Goal: Task Accomplishment & Management: Use online tool/utility

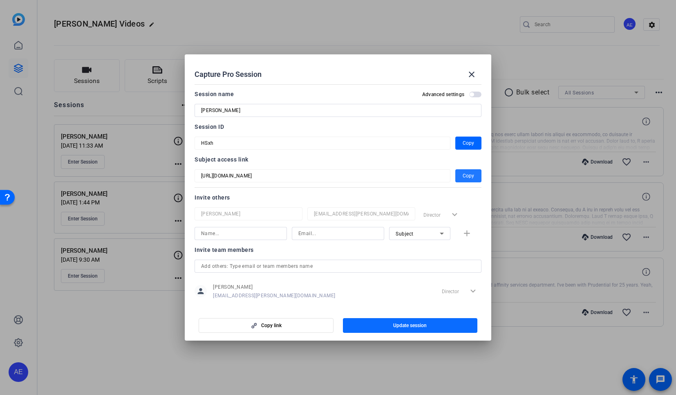
click at [425, 326] on span "Update session" at bounding box center [410, 325] width 34 height 7
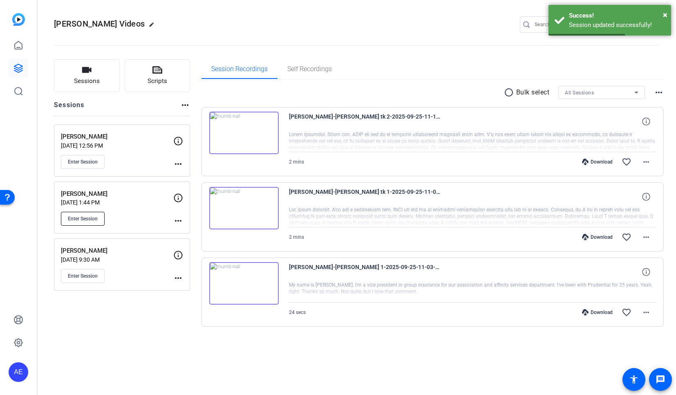
click at [83, 216] on span "Enter Session" at bounding box center [83, 218] width 30 height 7
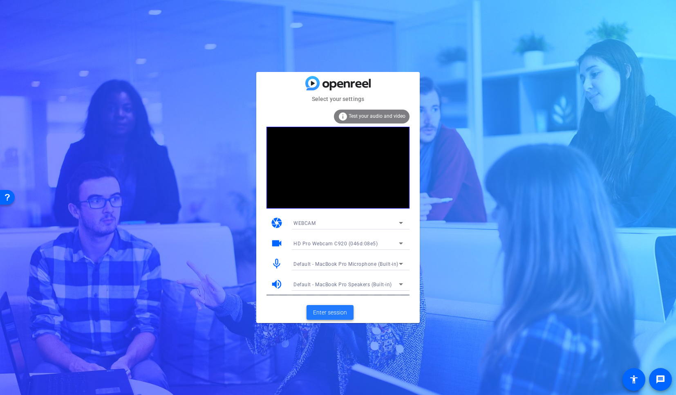
click at [327, 314] on span "Enter session" at bounding box center [330, 312] width 34 height 9
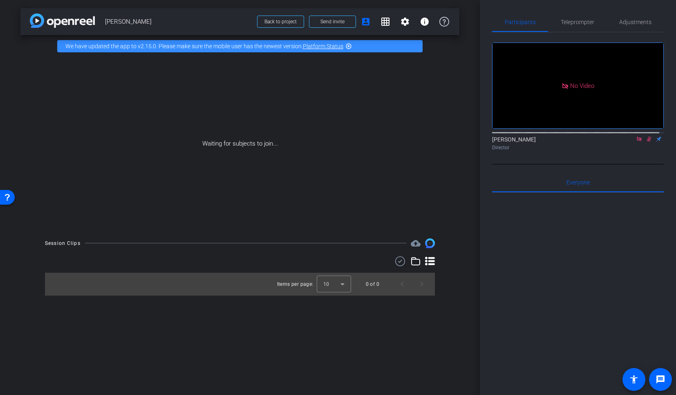
click at [647, 142] on icon at bounding box center [649, 138] width 4 height 5
click at [454, 206] on div "Waiting for subjects to join..." at bounding box center [239, 143] width 439 height 173
click at [532, 293] on div at bounding box center [578, 293] width 172 height 202
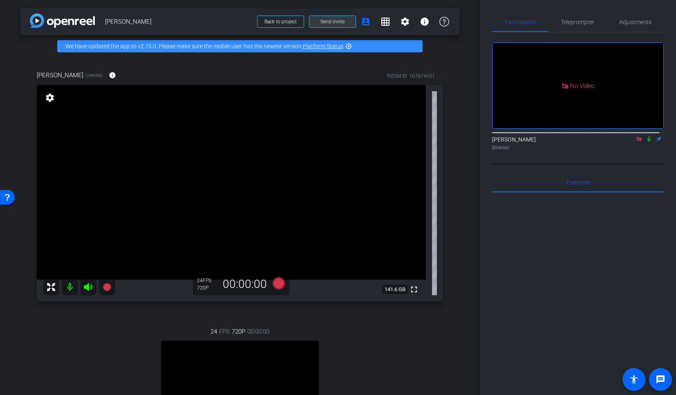
click at [340, 19] on span at bounding box center [332, 22] width 46 height 20
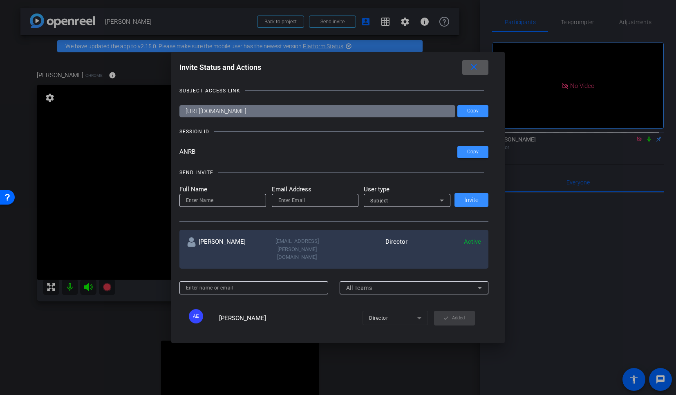
click at [234, 202] on input at bounding box center [223, 200] width 74 height 10
click at [322, 201] on input "email" at bounding box center [315, 200] width 74 height 10
paste input "Alyssa.Moore@prudential.com"
type input "Alyssa.Moore@prudential.com"
click at [245, 203] on input at bounding box center [223, 200] width 74 height 10
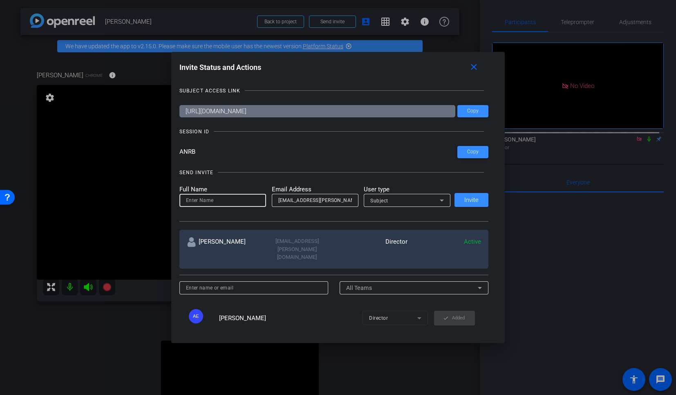
paste input "Alyssa.Moore@prudential.com"
drag, startPoint x: 216, startPoint y: 201, endPoint x: 268, endPoint y: 202, distance: 52.3
click at [268, 202] on form "Full Name Alyssa.Moore@prudential.com Email Address Alyssa.Moore@prudential.com…" at bounding box center [314, 196] width 271 height 22
click at [199, 200] on input "Alyssa.Moore" at bounding box center [223, 200] width 74 height 10
type input "Alyssa Moore"
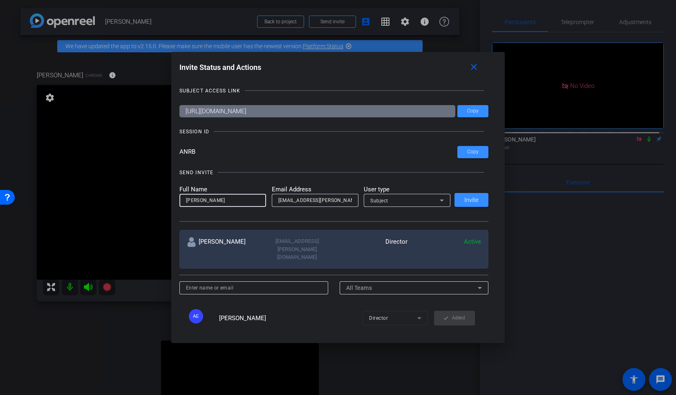
drag, startPoint x: 413, startPoint y: 209, endPoint x: 410, endPoint y: 205, distance: 5.0
click at [412, 207] on div at bounding box center [407, 211] width 87 height 9
click at [410, 204] on div "Subject" at bounding box center [404, 200] width 69 height 10
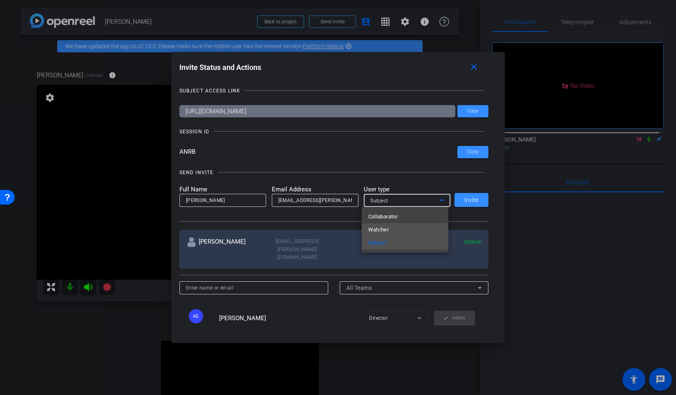
click at [391, 229] on mat-option "Watcher" at bounding box center [405, 229] width 87 height 13
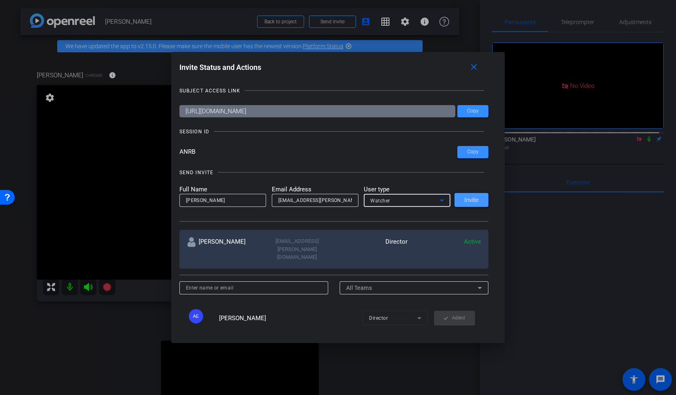
click at [464, 199] on span "Invite" at bounding box center [471, 200] width 14 height 6
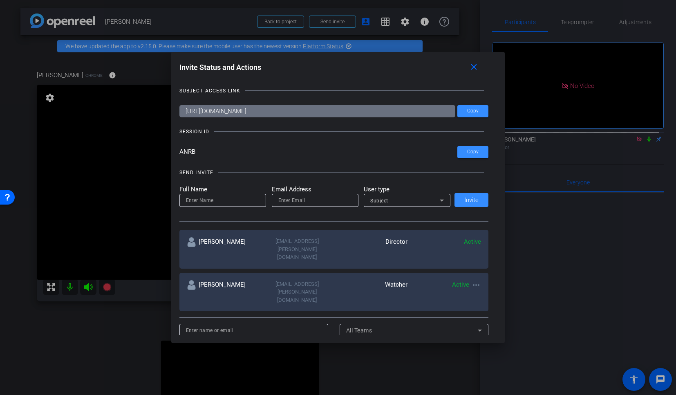
click at [553, 344] on div at bounding box center [338, 197] width 676 height 395
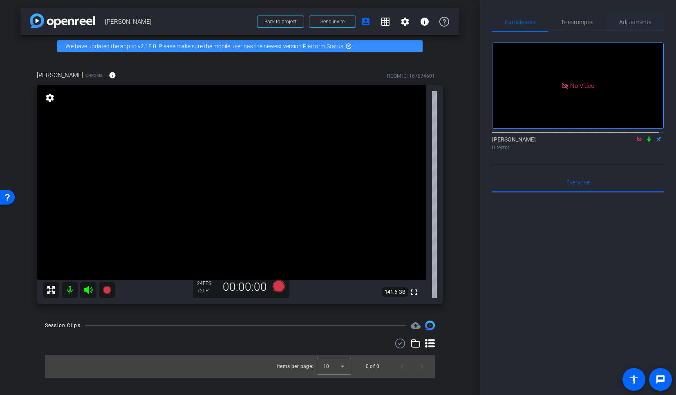
click at [624, 28] on span "Adjustments" at bounding box center [635, 22] width 32 height 20
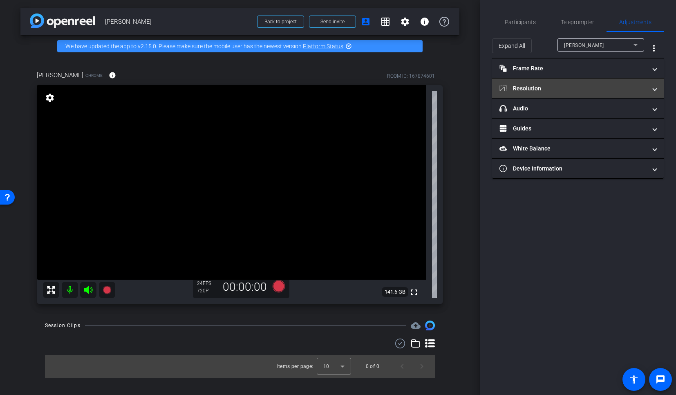
click at [537, 87] on mat-panel-title "Resolution" at bounding box center [572, 88] width 147 height 9
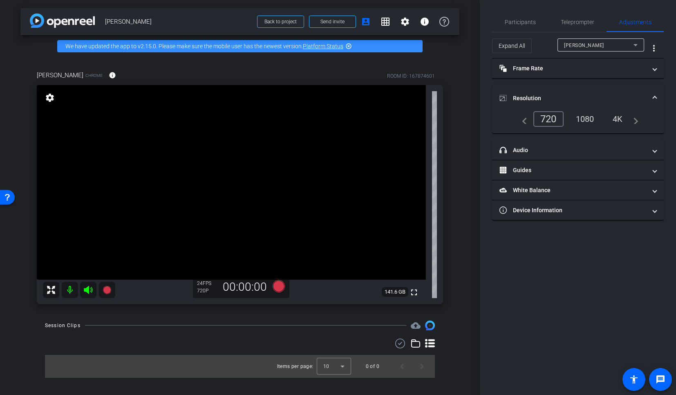
click at [575, 113] on div "1080" at bounding box center [585, 119] width 31 height 14
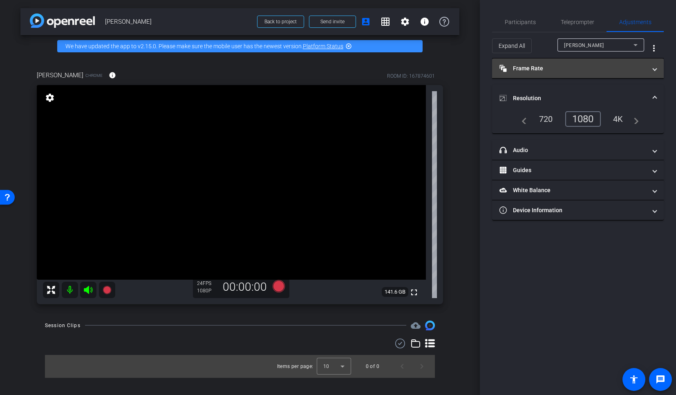
click at [539, 64] on mat-panel-title "Frame Rate Frame Rate" at bounding box center [572, 68] width 147 height 9
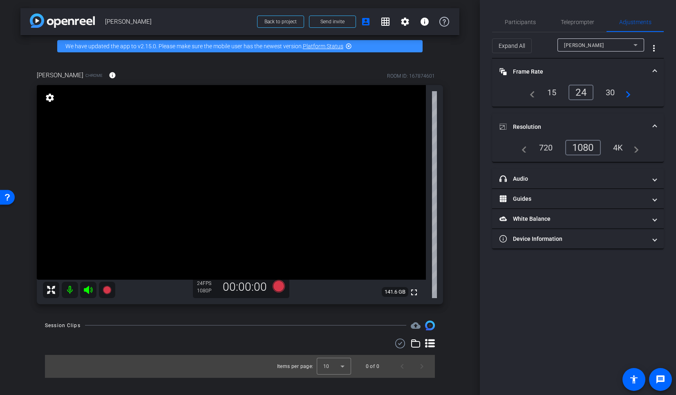
click at [611, 94] on div "30" at bounding box center [610, 92] width 22 height 14
click at [523, 24] on span "Participants" at bounding box center [520, 22] width 31 height 6
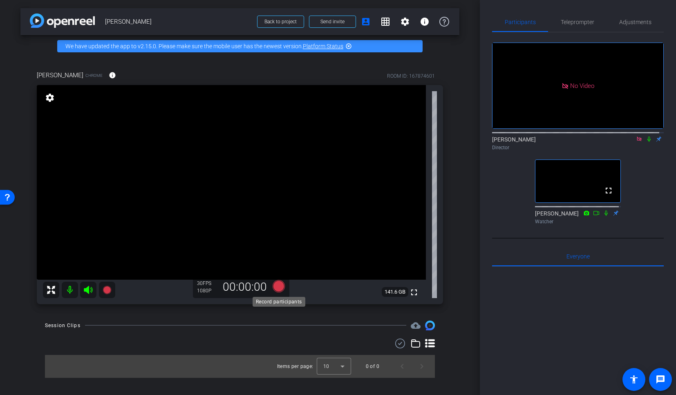
click at [280, 283] on icon at bounding box center [279, 286] width 12 height 12
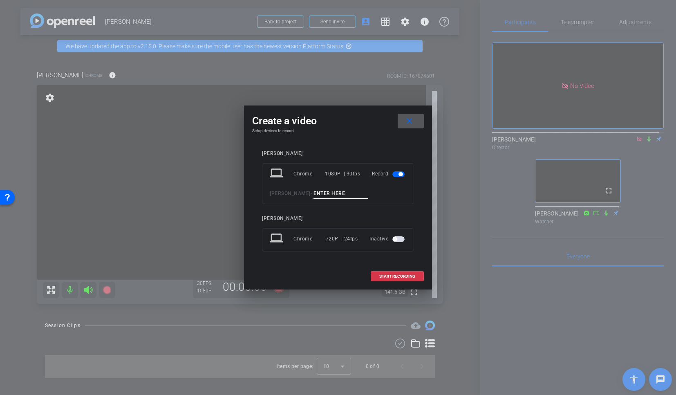
click at [318, 193] on input at bounding box center [340, 193] width 55 height 10
type input "sound"
click at [410, 278] on span at bounding box center [397, 276] width 52 height 20
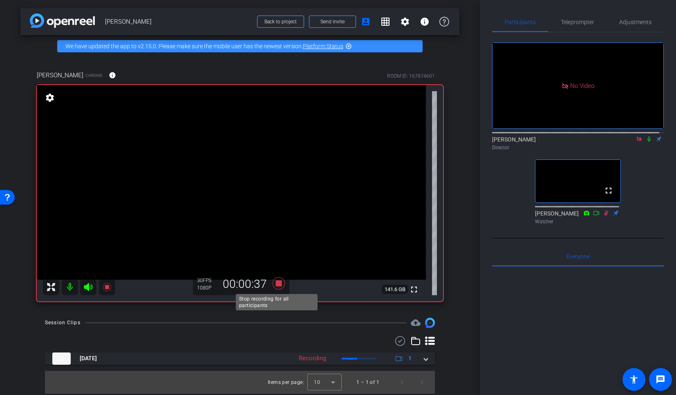
click at [282, 282] on icon at bounding box center [279, 283] width 20 height 15
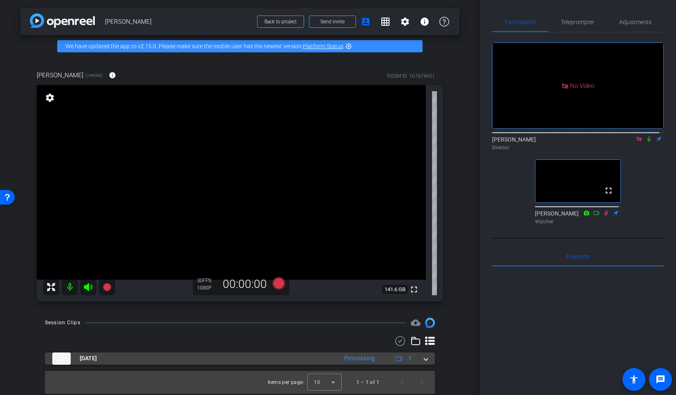
click at [424, 361] on span at bounding box center [425, 358] width 3 height 9
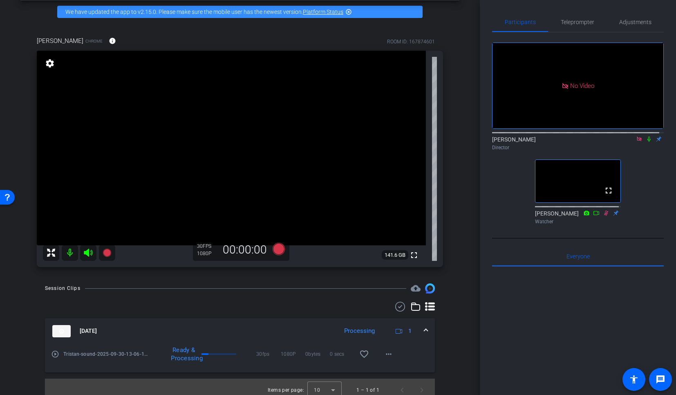
scroll to position [28, 0]
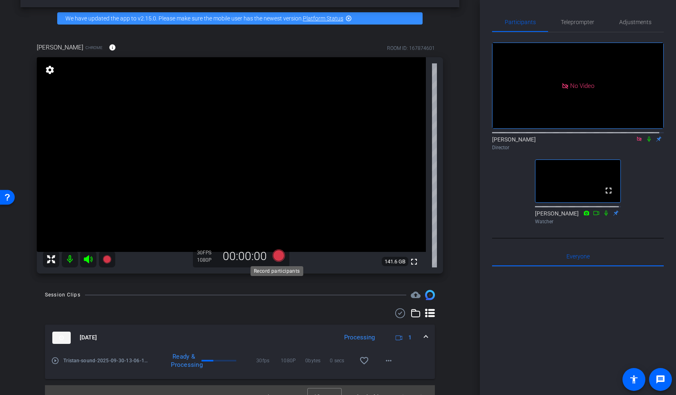
click at [278, 259] on icon at bounding box center [279, 255] width 12 height 12
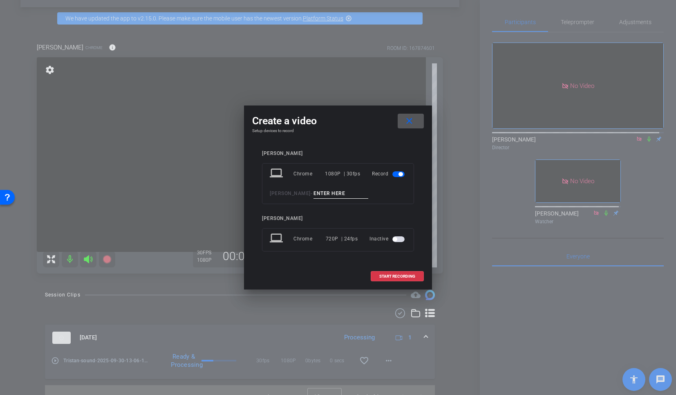
click at [313, 192] on input at bounding box center [340, 193] width 55 height 10
type input "tk 1"
click at [398, 275] on span "START RECORDING" at bounding box center [397, 276] width 36 height 4
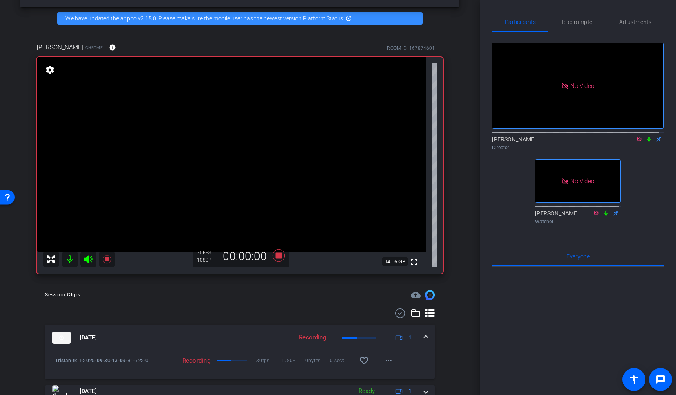
click at [646, 136] on icon at bounding box center [649, 139] width 7 height 6
click at [647, 136] on icon at bounding box center [649, 138] width 4 height 5
click at [277, 258] on icon at bounding box center [279, 255] width 12 height 12
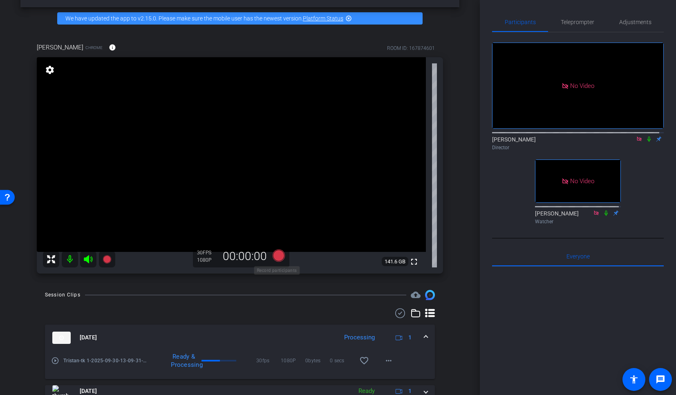
click at [278, 257] on icon at bounding box center [279, 255] width 12 height 12
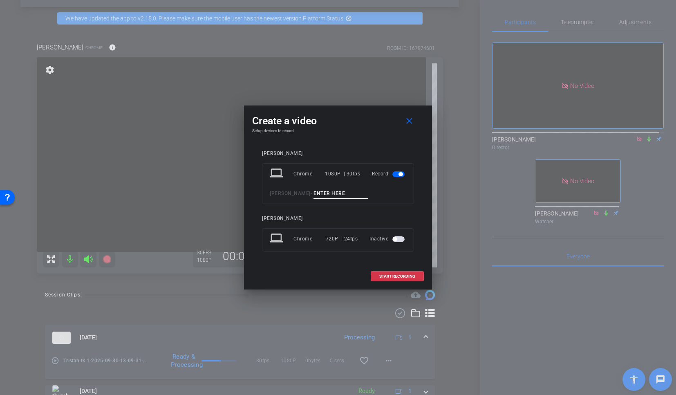
click at [313, 196] on input at bounding box center [340, 193] width 55 height 10
type input "tk 2"
click at [398, 277] on span "START RECORDING" at bounding box center [397, 276] width 36 height 4
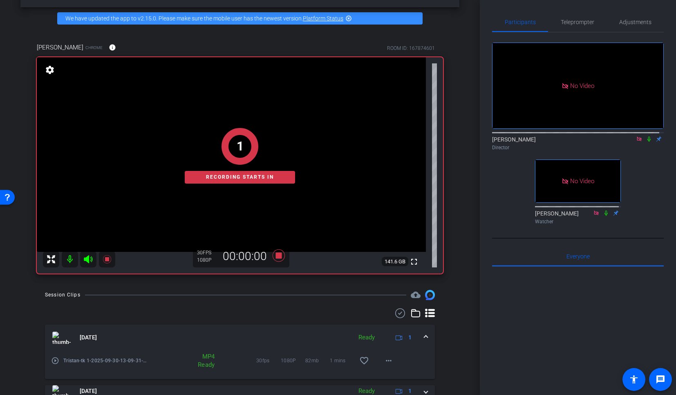
click at [646, 136] on icon at bounding box center [649, 139] width 7 height 6
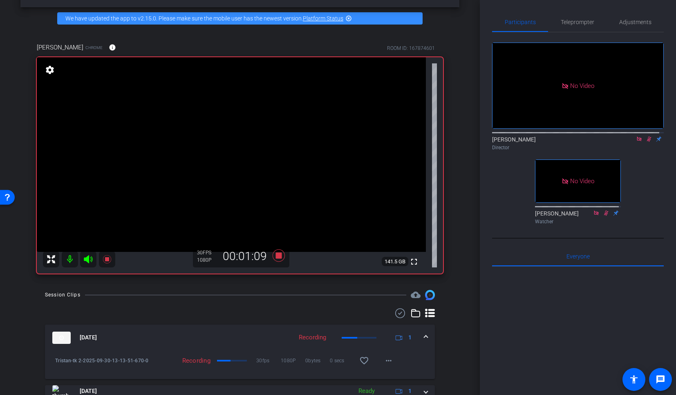
click at [646, 136] on icon at bounding box center [649, 139] width 7 height 6
click at [276, 257] on icon at bounding box center [279, 255] width 12 height 12
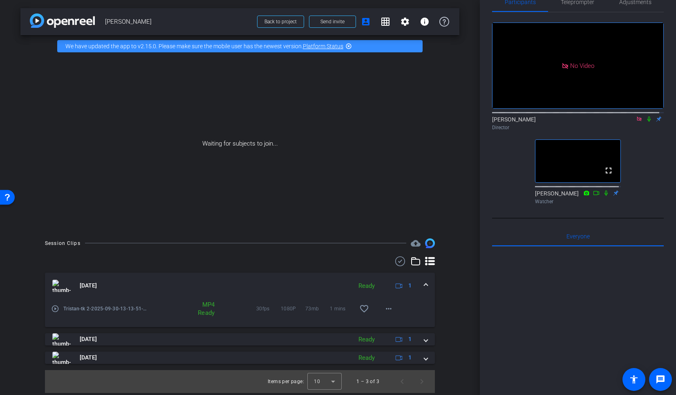
scroll to position [0, 0]
click at [647, 116] on icon at bounding box center [648, 118] width 3 height 5
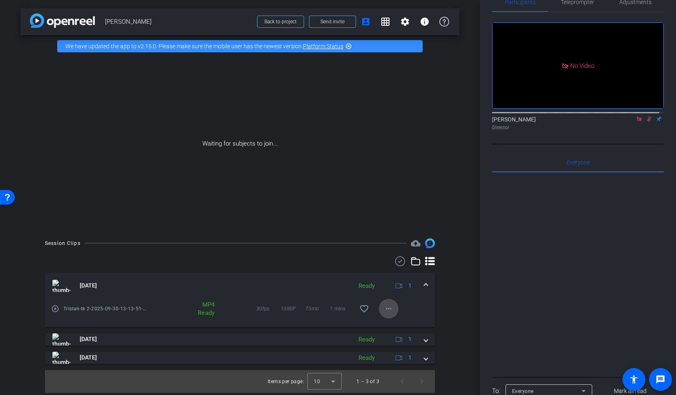
click at [389, 308] on mat-icon "more_horiz" at bounding box center [389, 309] width 10 height 10
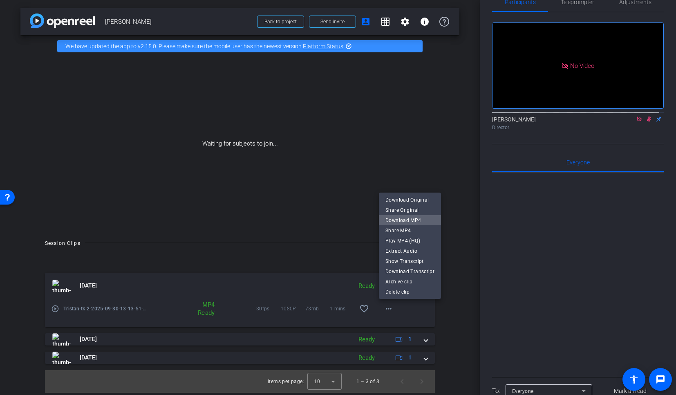
click at [410, 222] on span "Download MP4" at bounding box center [409, 220] width 49 height 10
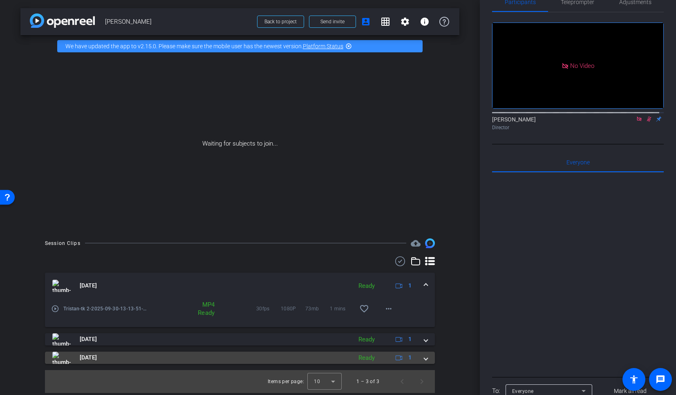
click at [422, 358] on div "Sep 30, 2025 Ready 1" at bounding box center [238, 357] width 372 height 12
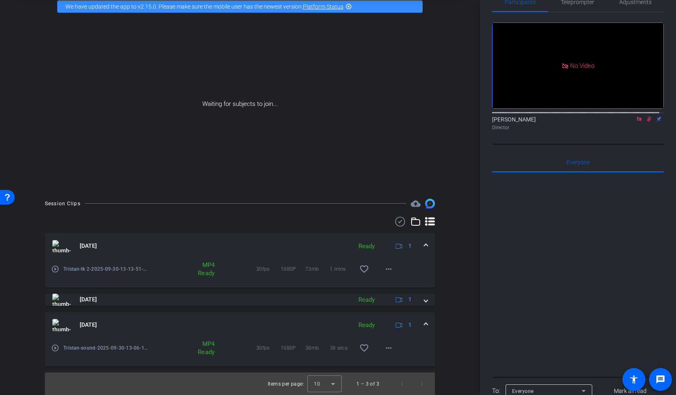
scroll to position [40, 0]
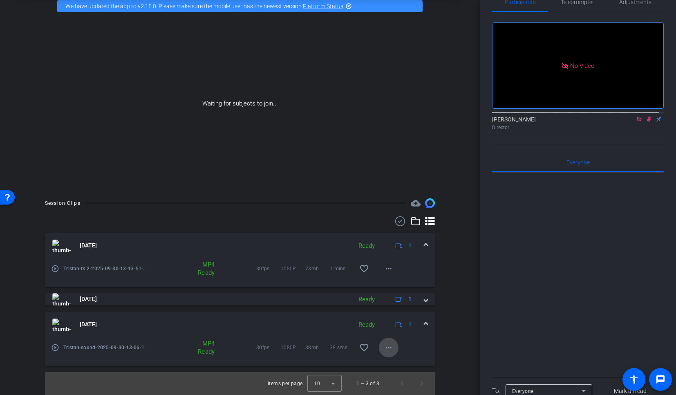
click at [386, 343] on mat-icon "more_horiz" at bounding box center [389, 347] width 10 height 10
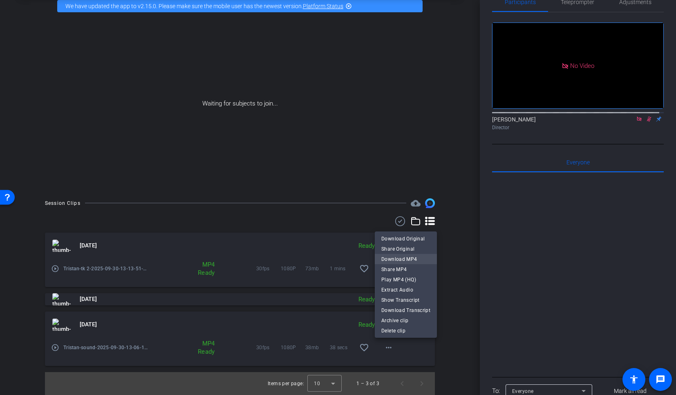
click at [405, 261] on span "Download MP4" at bounding box center [405, 259] width 49 height 10
